Goal: Information Seeking & Learning: Learn about a topic

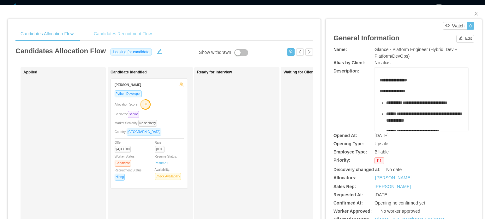
click at [119, 38] on div "Candidates Recruitment Flow" at bounding box center [123, 34] width 68 height 14
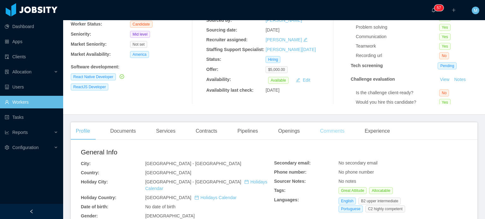
click at [335, 138] on div "Comments" at bounding box center [332, 131] width 34 height 18
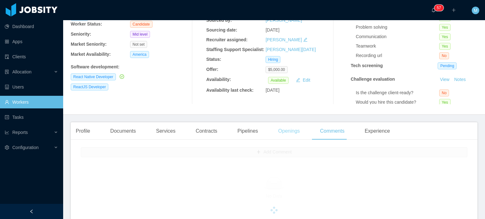
scroll to position [126, 0]
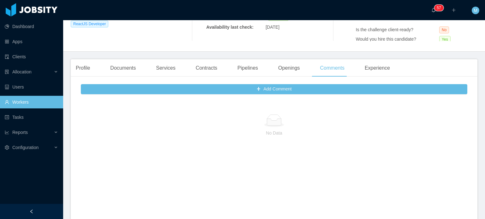
click at [309, 68] on div "Profile Documents Services Contracts Pipelines Openings Comments Experience" at bounding box center [233, 68] width 324 height 18
click at [296, 68] on div "Openings" at bounding box center [289, 68] width 32 height 18
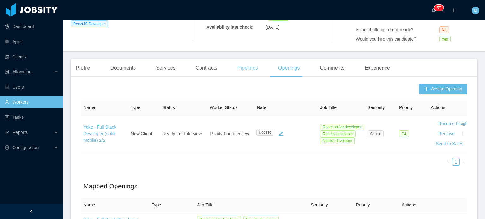
click at [249, 68] on div "Pipelines" at bounding box center [247, 68] width 31 height 18
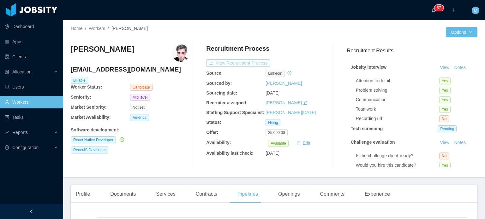
click at [248, 63] on button "View Recruitment Process" at bounding box center [238, 63] width 64 height 8
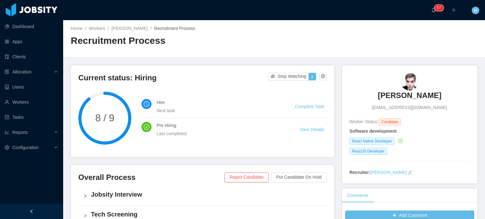
drag, startPoint x: 380, startPoint y: 96, endPoint x: 445, endPoint y: 93, distance: 64.4
click at [445, 93] on div "Marcelo Mattos marcelomattos@live.com" at bounding box center [409, 92] width 120 height 38
copy h3 "Marcelo Mattos"
click at [271, 112] on div "Next task" at bounding box center [217, 110] width 123 height 7
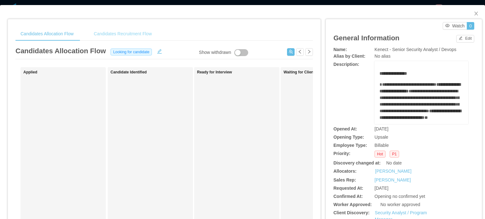
click at [128, 32] on div "Candidates Recruitment Flow" at bounding box center [123, 34] width 68 height 14
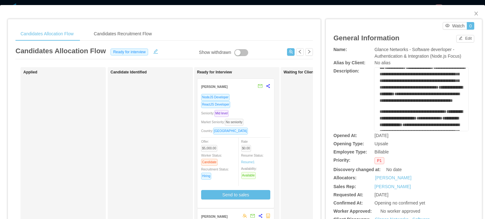
scroll to position [27, 0]
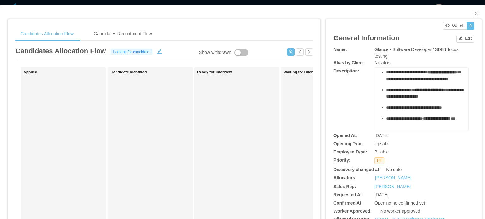
scroll to position [127, 0]
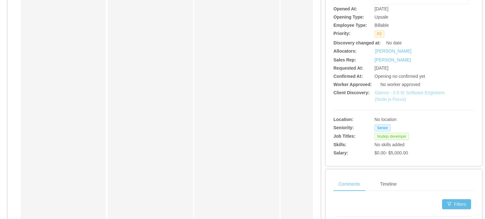
click at [408, 90] on link "Glance - 2-3 Sr Software Engineers (Node.js Focus)" at bounding box center [410, 96] width 70 height 12
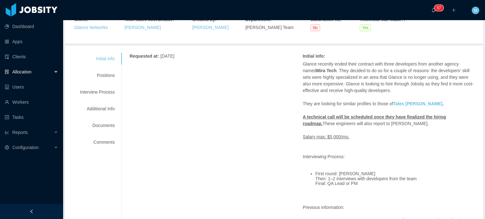
scroll to position [66, 0]
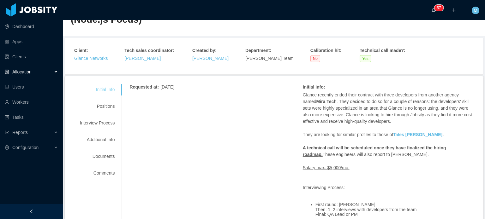
click at [98, 94] on div "Initial Info" at bounding box center [97, 90] width 50 height 12
click at [105, 105] on div "Positions" at bounding box center [97, 107] width 50 height 12
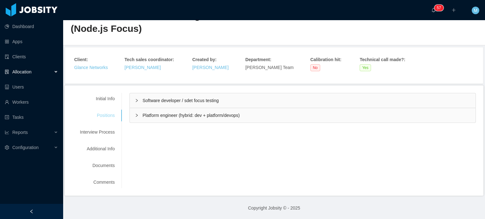
scroll to position [25, 0]
click at [134, 104] on div "Software developer / sdet focus testing" at bounding box center [302, 101] width 345 height 15
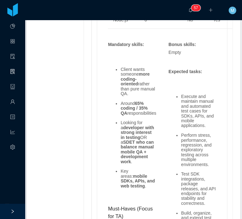
scroll to position [632, 0]
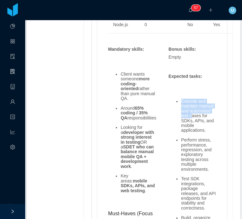
drag, startPoint x: 182, startPoint y: 94, endPoint x: 187, endPoint y: 102, distance: 9.2
click at [188, 102] on li "Execute and maintain manual and automated test cases for SDKs, APIs, and mobile…" at bounding box center [198, 116] width 35 height 34
click at [191, 110] on li "Execute and maintain manual and automated test cases for SDKs, APIs, and mobile…" at bounding box center [198, 116] width 35 height 34
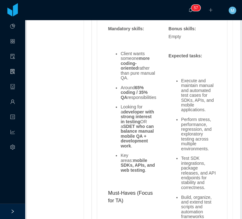
scroll to position [664, 0]
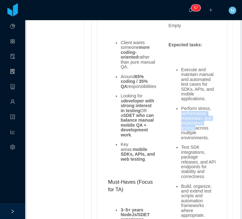
drag, startPoint x: 179, startPoint y: 99, endPoint x: 193, endPoint y: 116, distance: 22.4
click at [193, 116] on li "Perform stress, performance, regression, and exploratory testing across multipl…" at bounding box center [198, 123] width 35 height 34
click at [197, 109] on li "Perform stress, performance, regression, and exploratory testing across multipl…" at bounding box center [198, 123] width 35 height 34
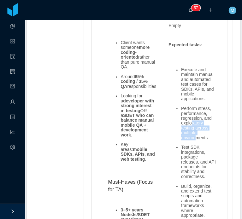
drag, startPoint x: 188, startPoint y: 113, endPoint x: 195, endPoint y: 122, distance: 11.6
click at [194, 122] on li "Perform stress, performance, regression, and exploratory testing across multipl…" at bounding box center [198, 123] width 35 height 34
click at [195, 122] on li "Perform stress, performance, regression, and exploratory testing across multipl…" at bounding box center [198, 123] width 35 height 34
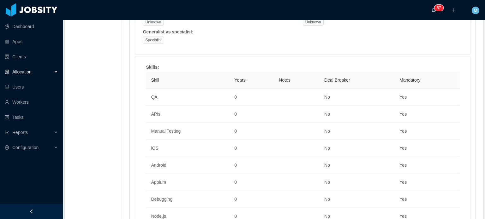
scroll to position [307, 0]
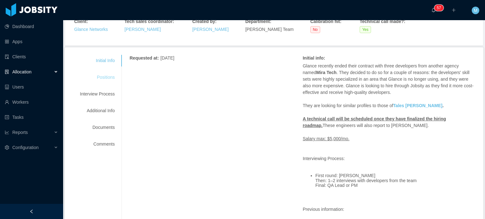
click at [109, 82] on div "Positions" at bounding box center [97, 78] width 50 height 12
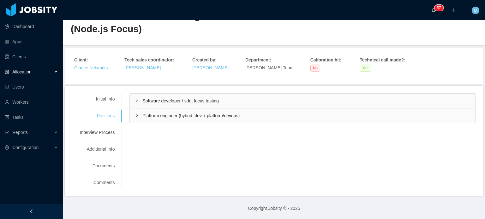
click at [136, 115] on icon "icon: right" at bounding box center [137, 115] width 2 height 3
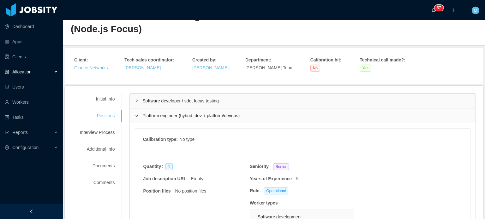
click at [136, 115] on icon "icon: right" at bounding box center [137, 116] width 4 height 4
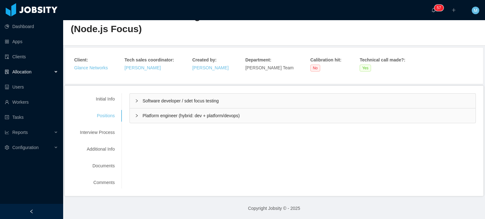
click at [138, 98] on div "Software developer / sdet focus testing" at bounding box center [302, 101] width 345 height 15
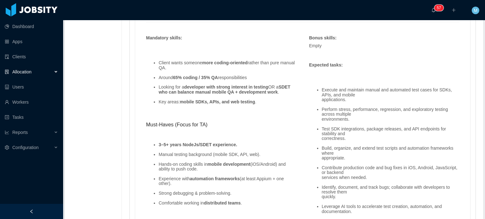
scroll to position [529, 0]
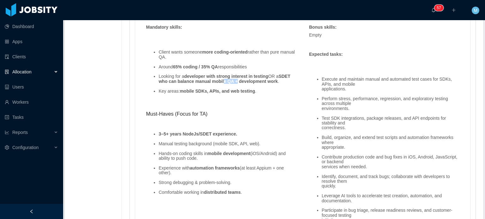
click at [235, 82] on strong "SDET who can balance manual mobile QA + development work" at bounding box center [224, 79] width 132 height 10
click at [236, 82] on strong "SDET who can balance manual mobile QA + development work" at bounding box center [224, 79] width 132 height 10
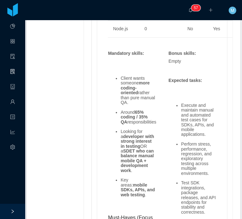
scroll to position [659, 0]
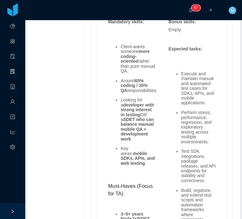
click at [229, 167] on div "Initial Info Positions Interview Process Additional Info Documents Comments Req…" at bounding box center [134, 121] width 214 height 1237
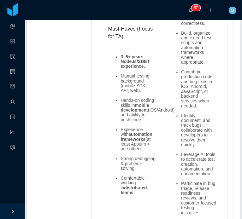
scroll to position [817, 0]
click at [109, 91] on ul "3–5+ years NodeJs/SDET experience. Manual testing background (mobile SDK, API, …" at bounding box center [132, 124] width 48 height 151
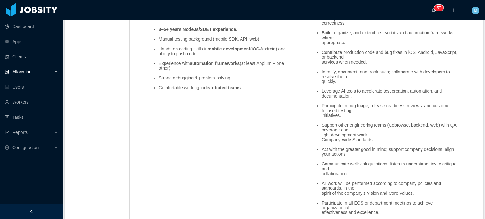
scroll to position [493, 0]
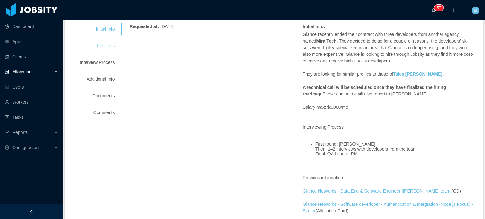
click at [108, 47] on div "Positions" at bounding box center [97, 46] width 50 height 12
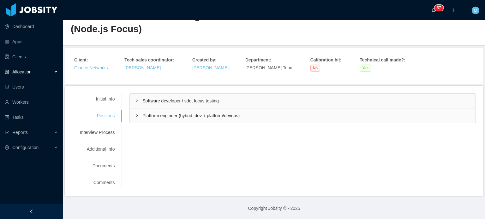
click at [130, 115] on div "Platform engineer (hybrid: dev + platform/devops)" at bounding box center [302, 116] width 345 height 15
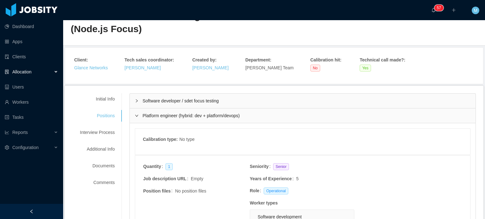
click at [133, 99] on div "Software developer / sdet focus testing" at bounding box center [302, 101] width 345 height 15
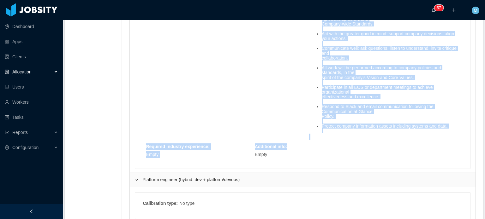
scroll to position [750, 0]
drag, startPoint x: 141, startPoint y: 88, endPoint x: 452, endPoint y: 126, distance: 313.1
copy div "Mandatory skills : Client wants someone more coding-oriented rather than pure m…"
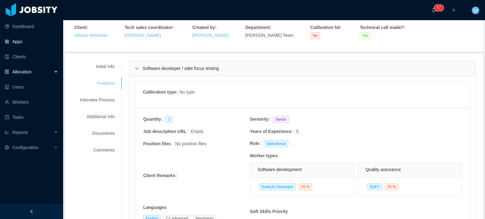
scroll to position [0, 0]
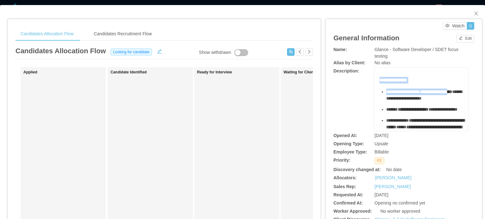
drag, startPoint x: 375, startPoint y: 79, endPoint x: 408, endPoint y: 96, distance: 36.4
click at [408, 96] on div "**********" at bounding box center [421, 168] width 84 height 183
click at [420, 94] on span "**********" at bounding box center [436, 92] width 32 height 4
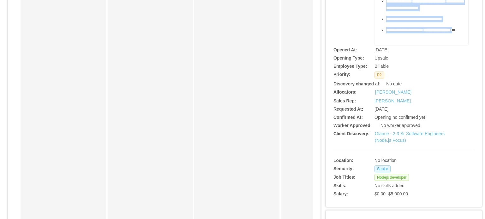
scroll to position [95, 0]
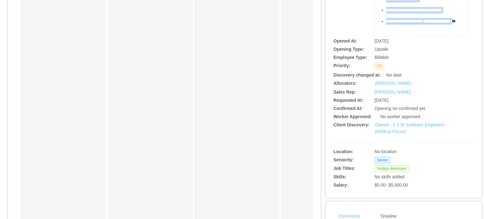
drag, startPoint x: 374, startPoint y: 80, endPoint x: 410, endPoint y: 17, distance: 73.1
click at [410, 17] on div "**********" at bounding box center [421, 4] width 94 height 63
copy div "**********"
click at [387, 127] on link "Glance - 2-3 Sr Software Engineers (Node.js Focus)" at bounding box center [410, 128] width 70 height 12
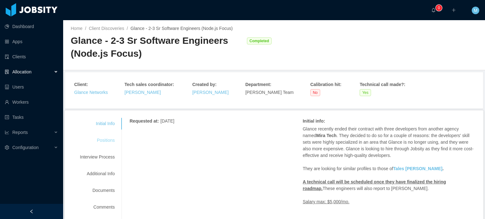
click at [102, 135] on div "Positions" at bounding box center [97, 141] width 50 height 12
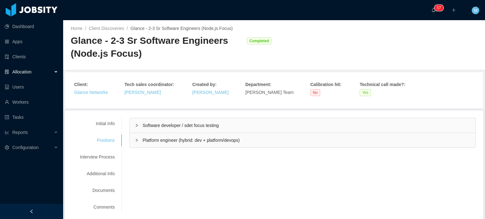
click at [127, 128] on div "Requested at : July 31, 2025 Initial info : Glance recently ended their contrac…" at bounding box center [298, 133] width 354 height 30
click at [132, 127] on div "Software developer / sdet focus testing" at bounding box center [302, 125] width 345 height 15
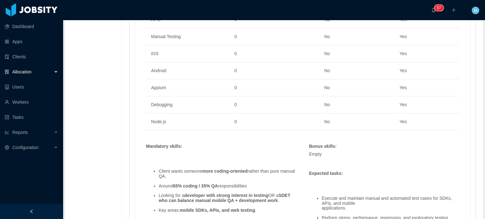
scroll to position [568, 0]
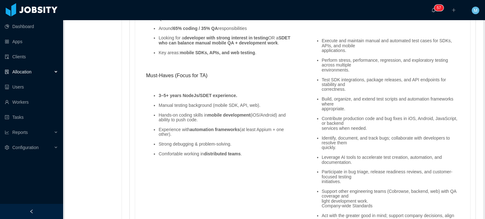
click at [243, 117] on li "Hands-on coding skills in mobile development (iOS/Android) and ability to push …" at bounding box center [227, 118] width 138 height 10
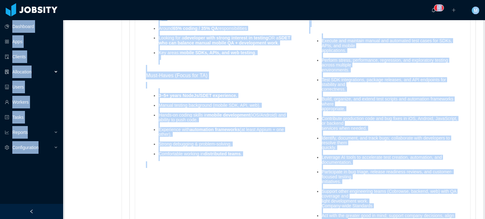
copy section "Dashboard Apps Clients Allocation Users Workers Tasks Reports Configuration ···…"
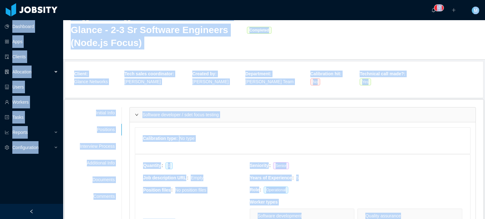
scroll to position [0, 0]
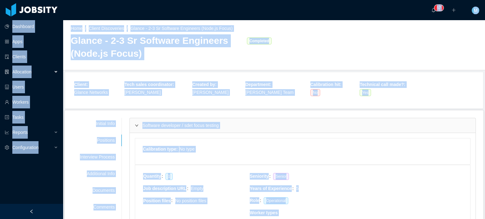
click at [86, 86] on strong "Client :" at bounding box center [81, 84] width 14 height 5
click at [86, 92] on link "Glance Networks" at bounding box center [91, 92] width 34 height 5
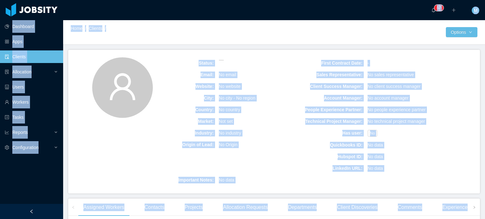
click at [261, 105] on div "No country" at bounding box center [253, 110] width 74 height 12
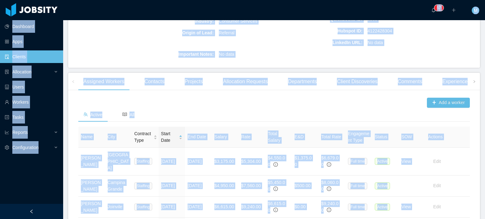
click at [180, 99] on div "Add a worker" at bounding box center [273, 103] width 391 height 10
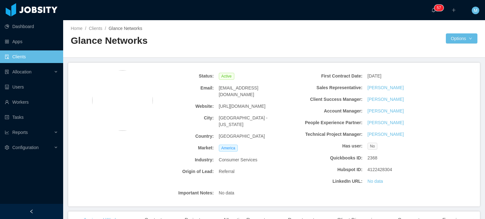
drag, startPoint x: 263, startPoint y: 105, endPoint x: 213, endPoint y: 102, distance: 50.6
click at [213, 102] on div "Website: http://www.glance.net" at bounding box center [216, 107] width 149 height 12
copy div "http://www.glance.net"
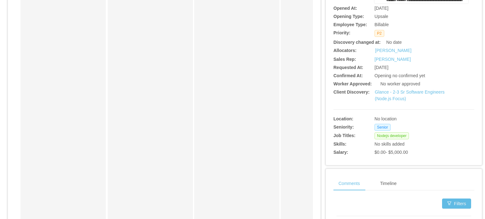
scroll to position [158, 0]
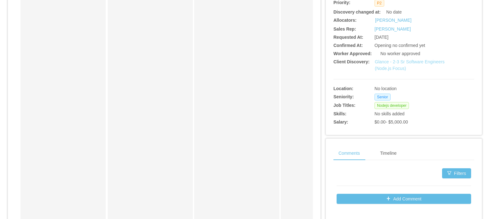
click at [394, 62] on link "Glance - 2-3 Sr Software Engineers (Node.js Focus)" at bounding box center [410, 65] width 70 height 12
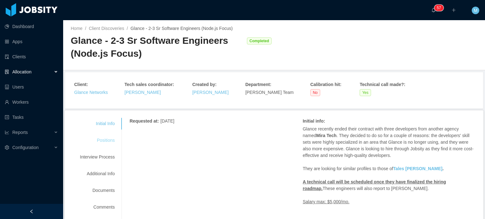
click at [109, 139] on div "Positions" at bounding box center [97, 141] width 50 height 12
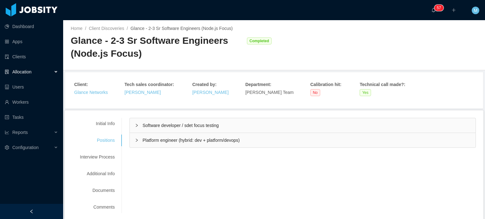
scroll to position [25, 0]
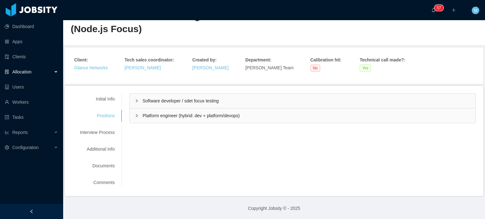
click at [184, 121] on div "Platform engineer (hybrid: dev + platform/devops)" at bounding box center [302, 116] width 345 height 15
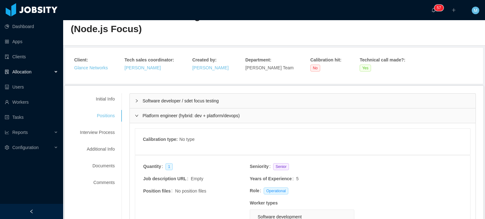
click at [181, 96] on div "Software developer / sdet focus testing" at bounding box center [302, 101] width 345 height 15
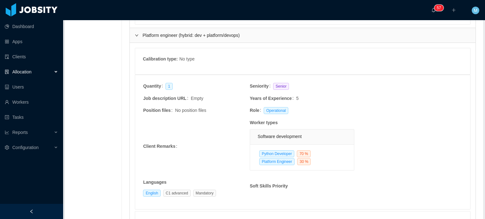
scroll to position [845, 0]
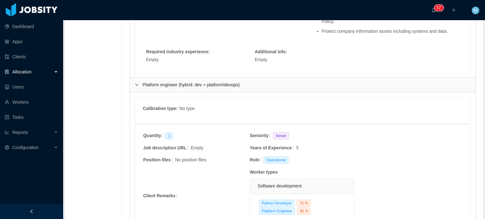
click at [140, 87] on div "Platform engineer (hybrid: dev + platform/devops)" at bounding box center [302, 85] width 345 height 15
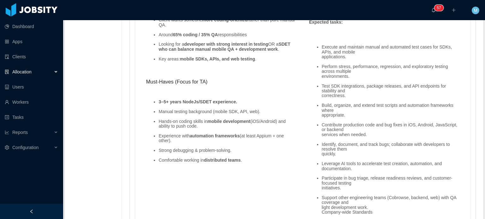
scroll to position [559, 0]
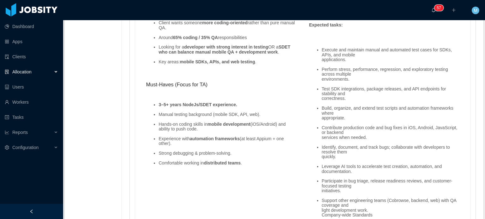
click at [193, 119] on ul "3–5+ years NodeJs/SDET experience. Manual testing background (mobile SDK, API, …" at bounding box center [221, 134] width 150 height 73
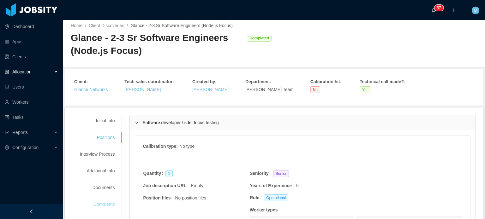
scroll to position [0, 0]
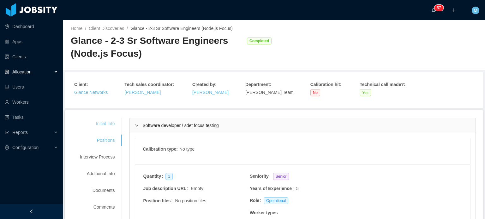
click at [108, 126] on div "Initial Info" at bounding box center [97, 124] width 50 height 12
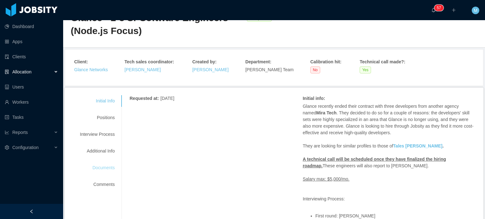
scroll to position [63, 0]
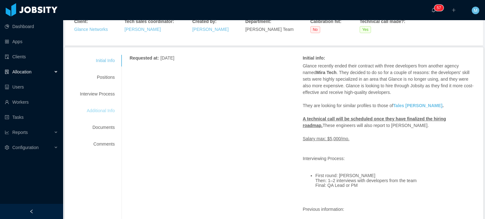
click at [108, 116] on div "Additional Info" at bounding box center [97, 111] width 50 height 12
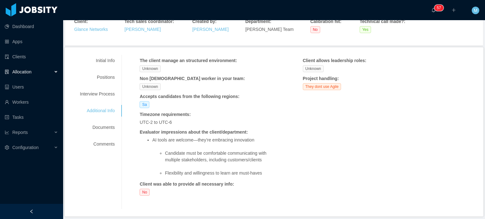
click at [109, 103] on div "Initial Info Positions Interview Process Additional Info Documents Comments" at bounding box center [97, 102] width 50 height 95
click at [109, 94] on div "Interview Process" at bounding box center [97, 94] width 50 height 12
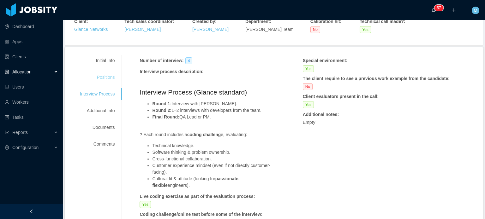
click at [110, 78] on div "Positions" at bounding box center [97, 78] width 50 height 12
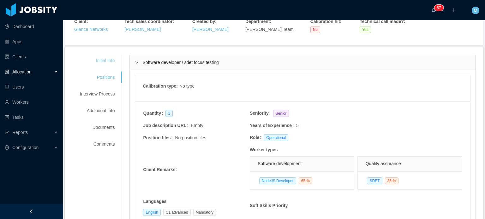
click at [114, 61] on div "Initial Info" at bounding box center [97, 61] width 50 height 12
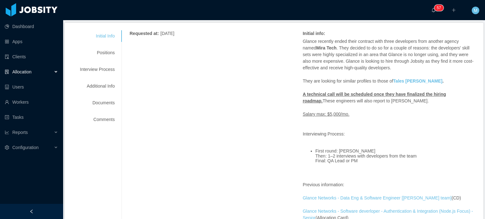
scroll to position [95, 0]
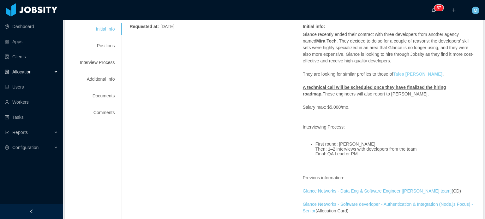
click at [405, 72] on strong "Tales [PERSON_NAME]" at bounding box center [417, 74] width 49 height 5
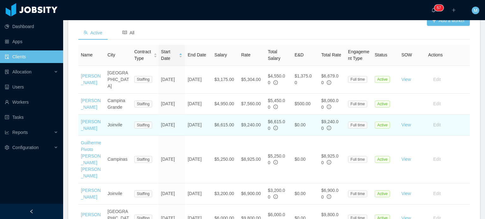
scroll to position [189, 0]
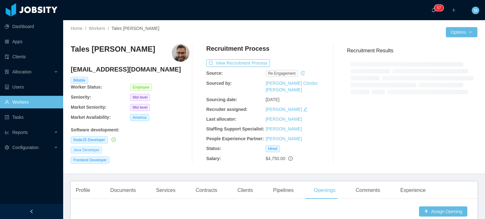
drag, startPoint x: 100, startPoint y: 142, endPoint x: 92, endPoint y: 150, distance: 11.4
click at [96, 146] on div "Tales Marinho Godois [EMAIL_ADDRESS][DOMAIN_NAME] Billable Worker Status: Emplo…" at bounding box center [130, 104] width 119 height 120
click at [147, 155] on div "Tales Marinho Godois [EMAIL_ADDRESS][DOMAIN_NAME] Billable Worker Status: Emplo…" at bounding box center [130, 104] width 119 height 120
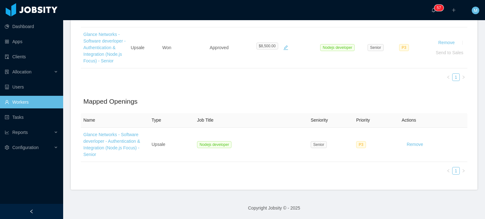
scroll to position [246, 0]
